Goal: Navigation & Orientation: Find specific page/section

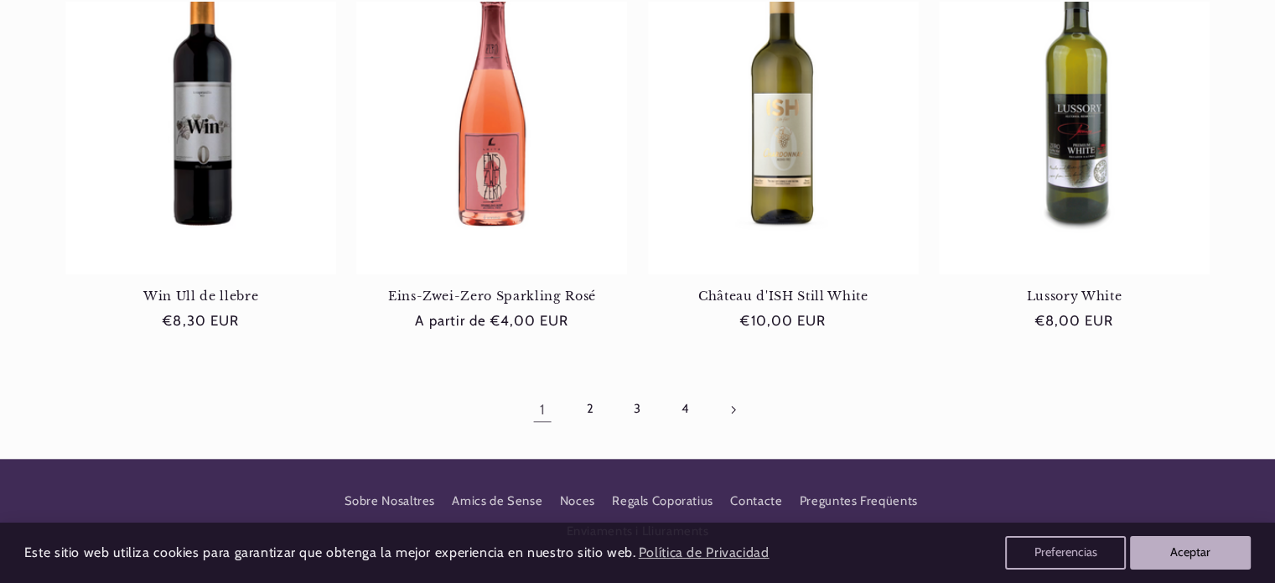
scroll to position [1642, 0]
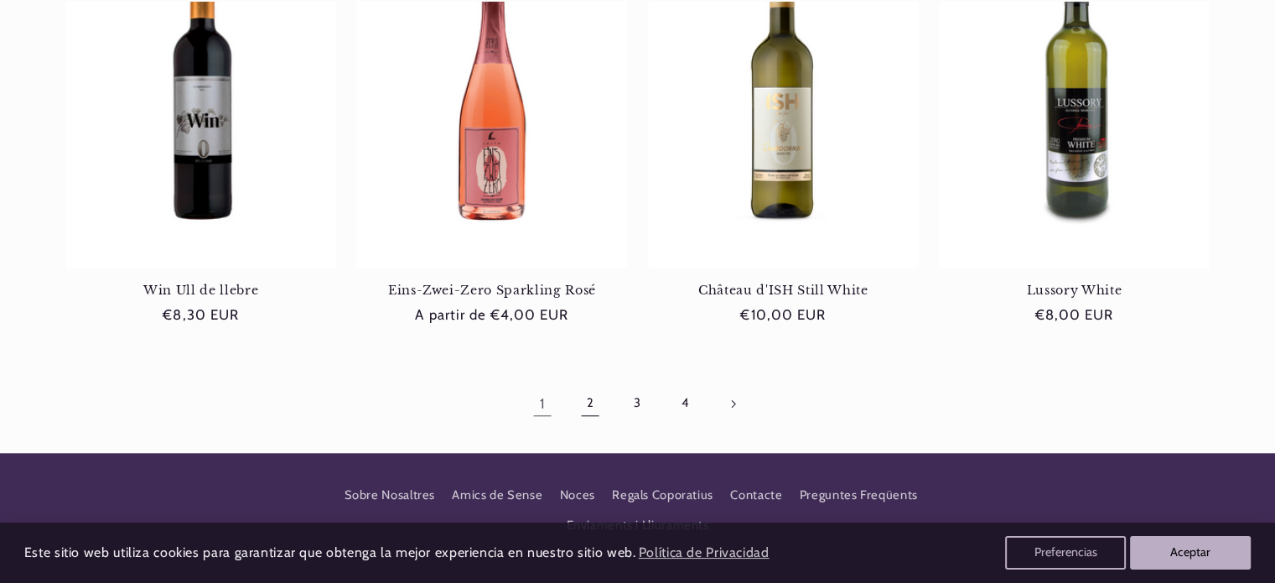
click at [588, 398] on link "2" at bounding box center [590, 403] width 39 height 39
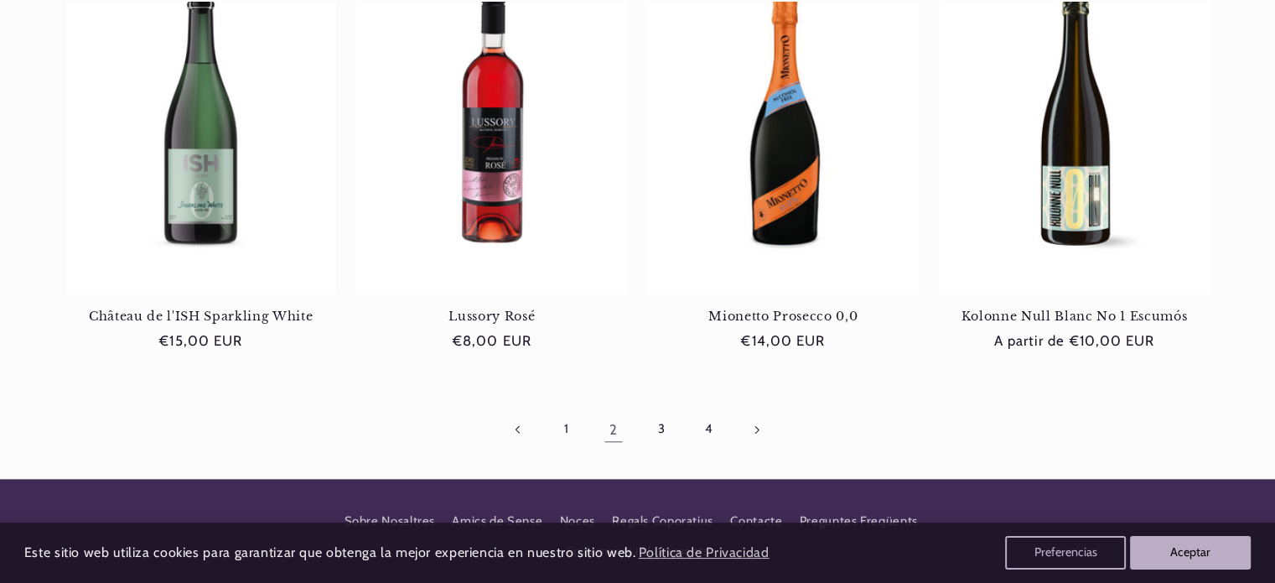
scroll to position [1633, 0]
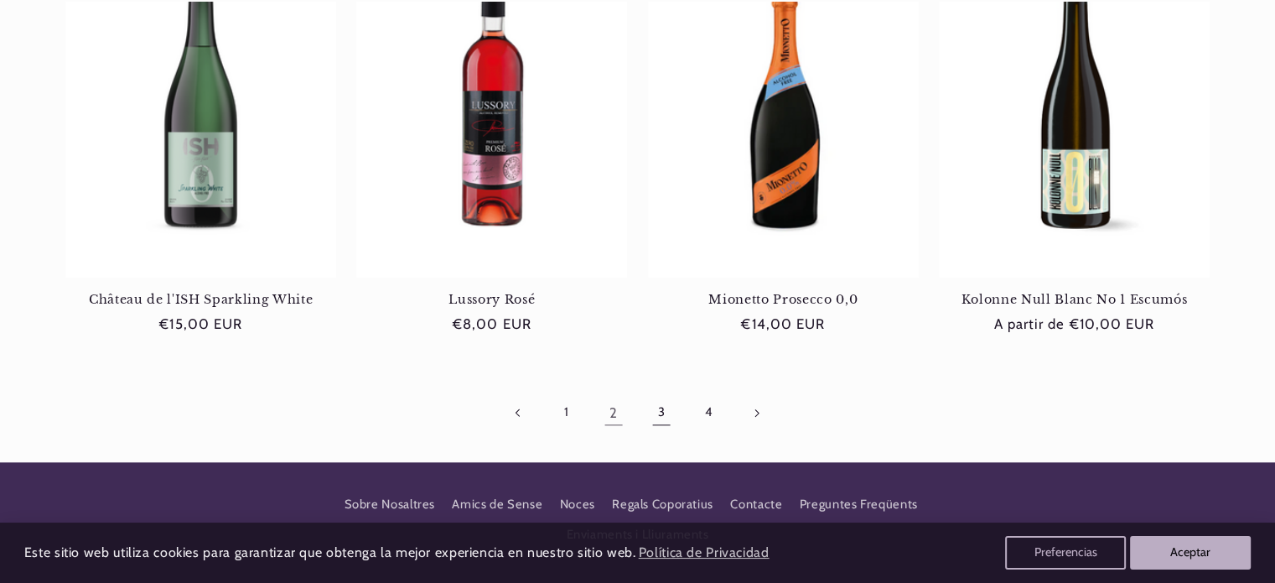
click at [664, 401] on link "3" at bounding box center [661, 412] width 39 height 39
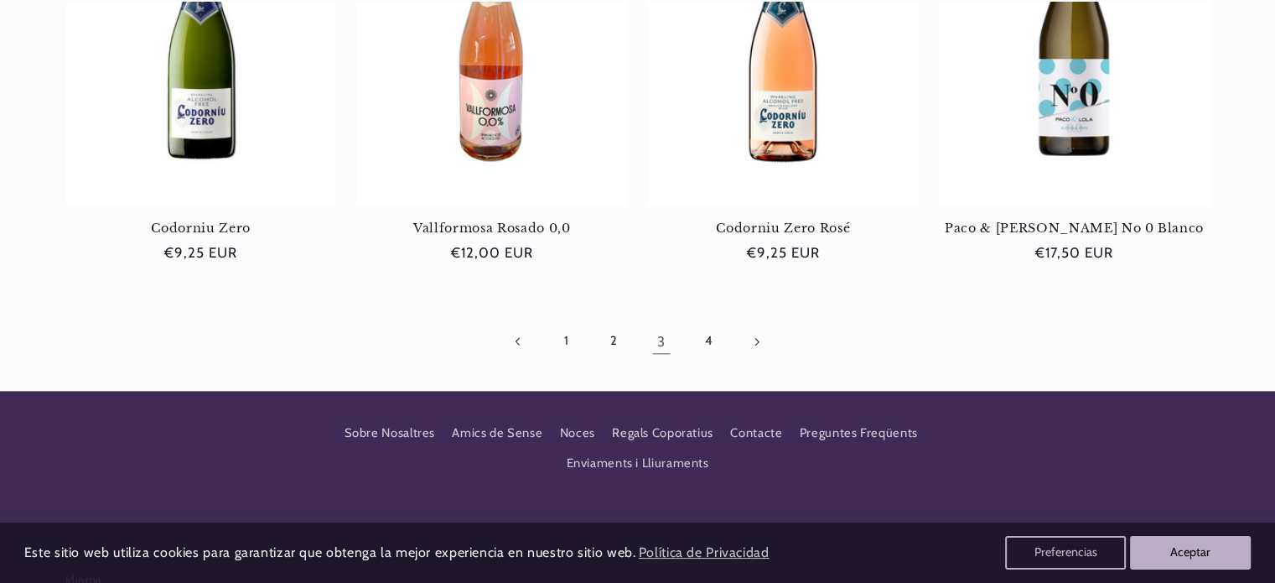
scroll to position [1707, 0]
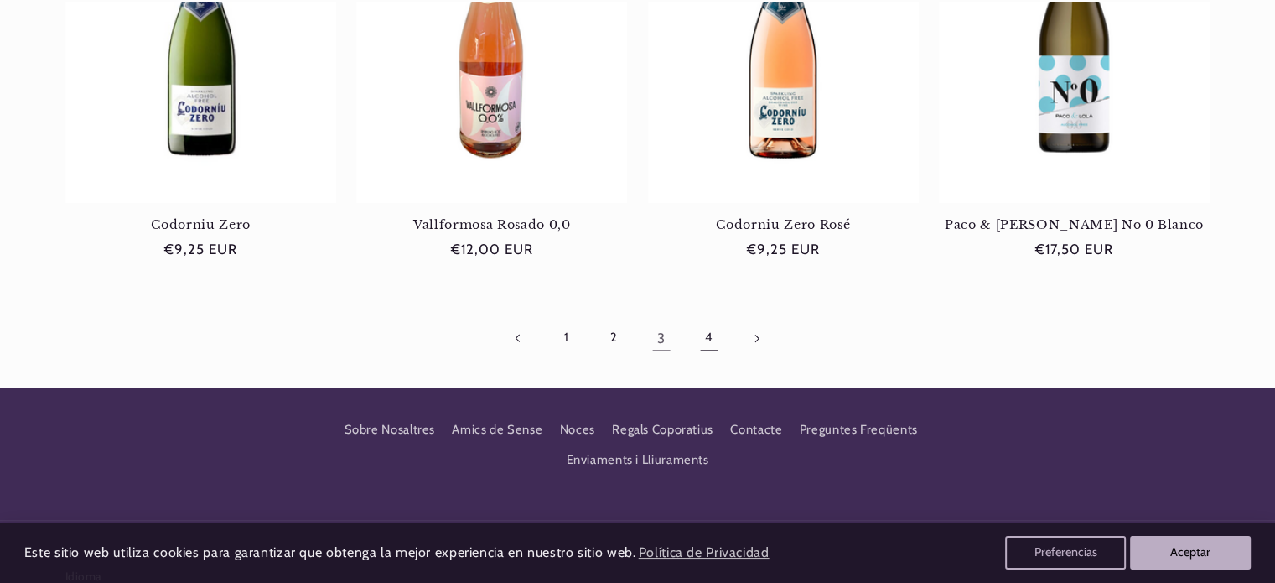
click at [703, 332] on link "4" at bounding box center [708, 338] width 39 height 39
